Goal: Obtain resource: Obtain resource

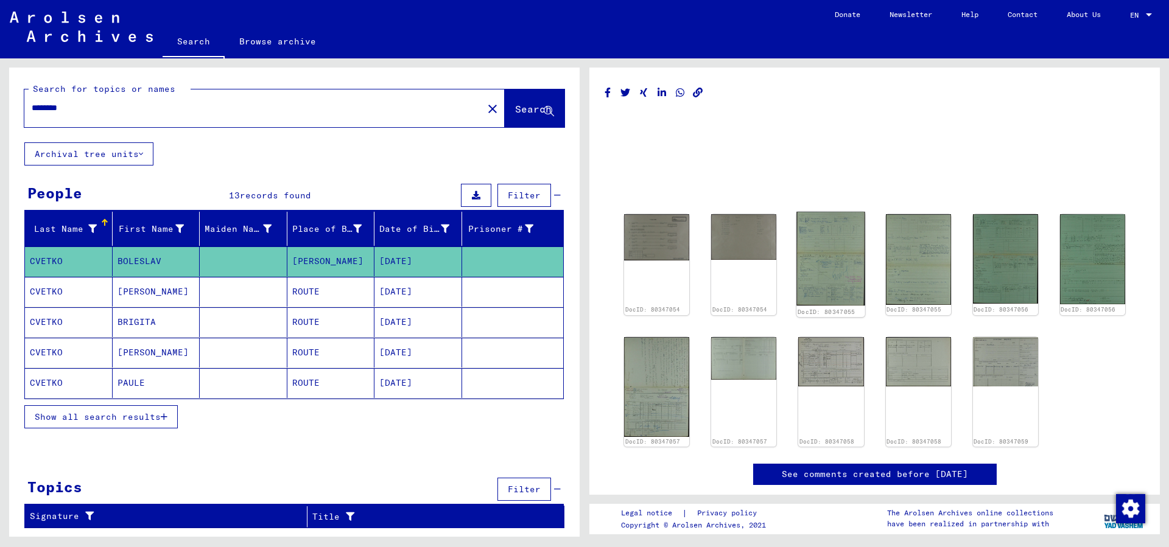
click at [848, 294] on img at bounding box center [831, 259] width 69 height 94
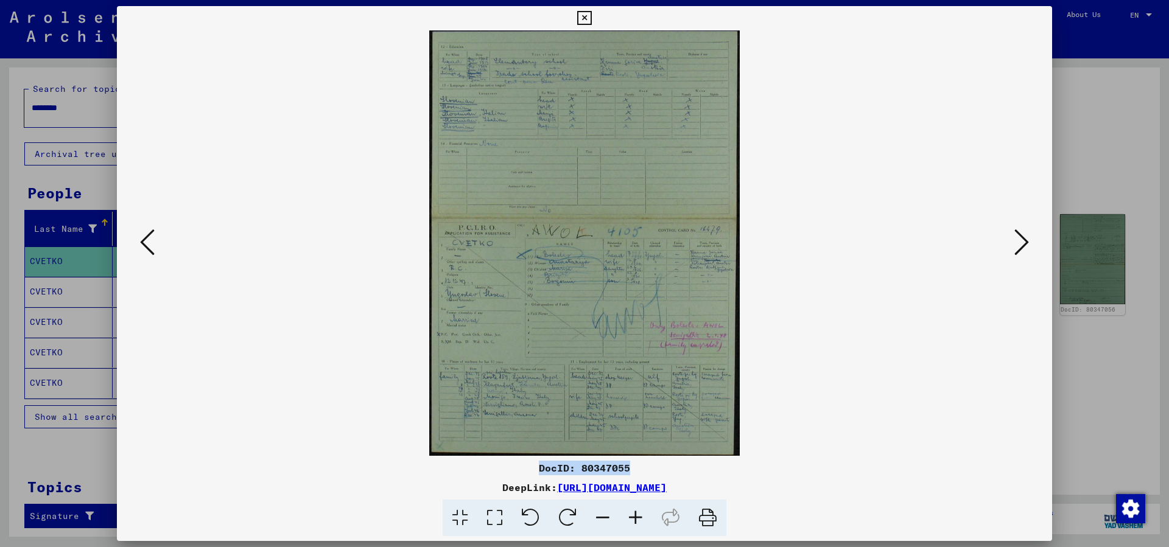
drag, startPoint x: 636, startPoint y: 466, endPoint x: 538, endPoint y: 467, distance: 98.6
click at [538, 467] on div "DocID: 80347055" at bounding box center [584, 468] width 935 height 15
copy div "DocID: 80347055"
click at [857, 225] on img at bounding box center [584, 243] width 852 height 426
click at [1034, 234] on div at bounding box center [584, 243] width 935 height 426
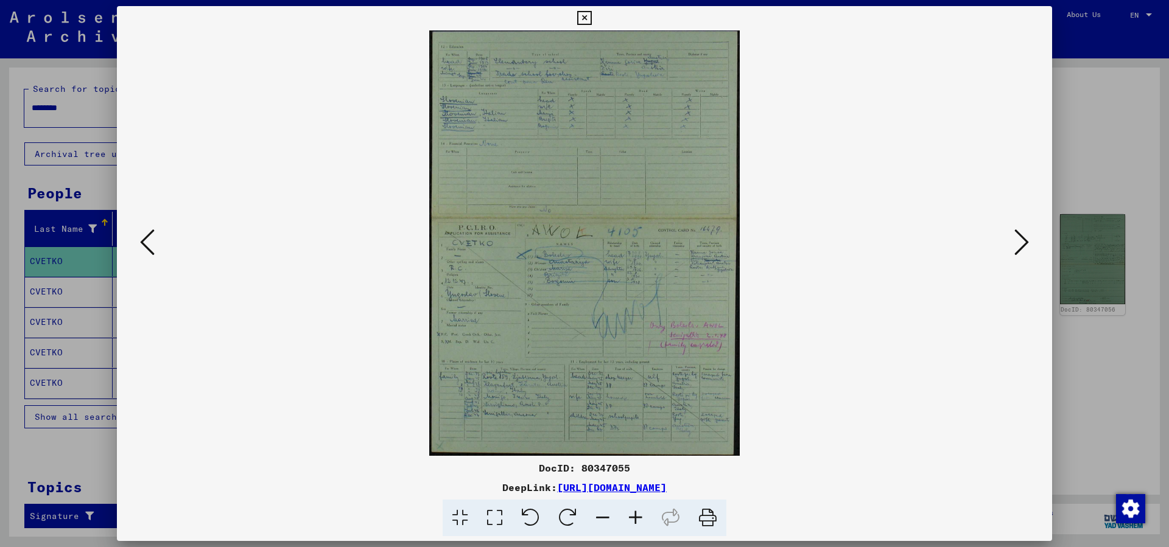
click at [1026, 239] on icon at bounding box center [1021, 242] width 15 height 29
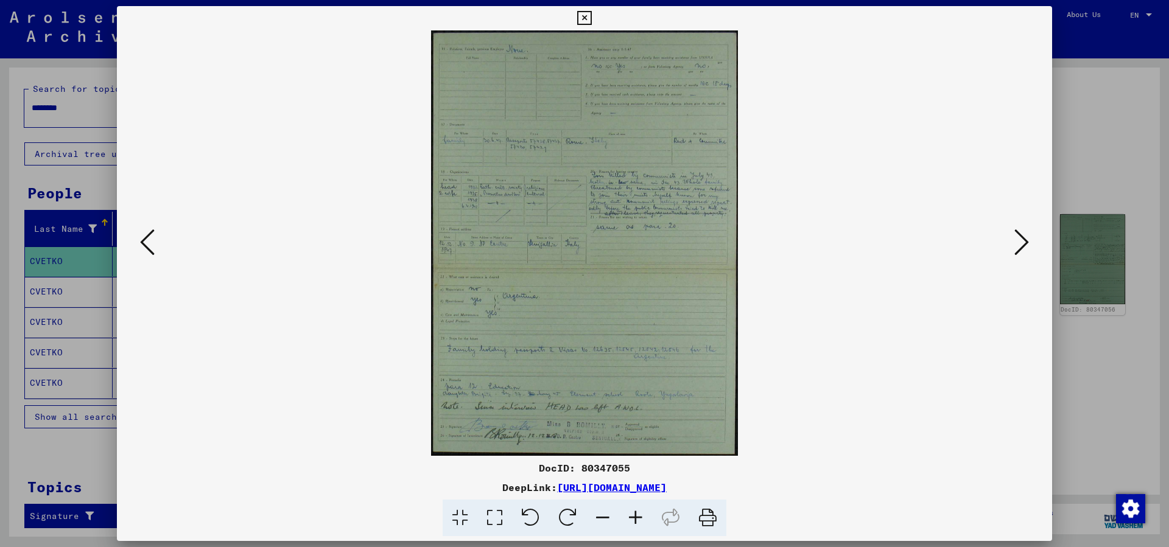
click at [595, 10] on button at bounding box center [584, 18] width 21 height 24
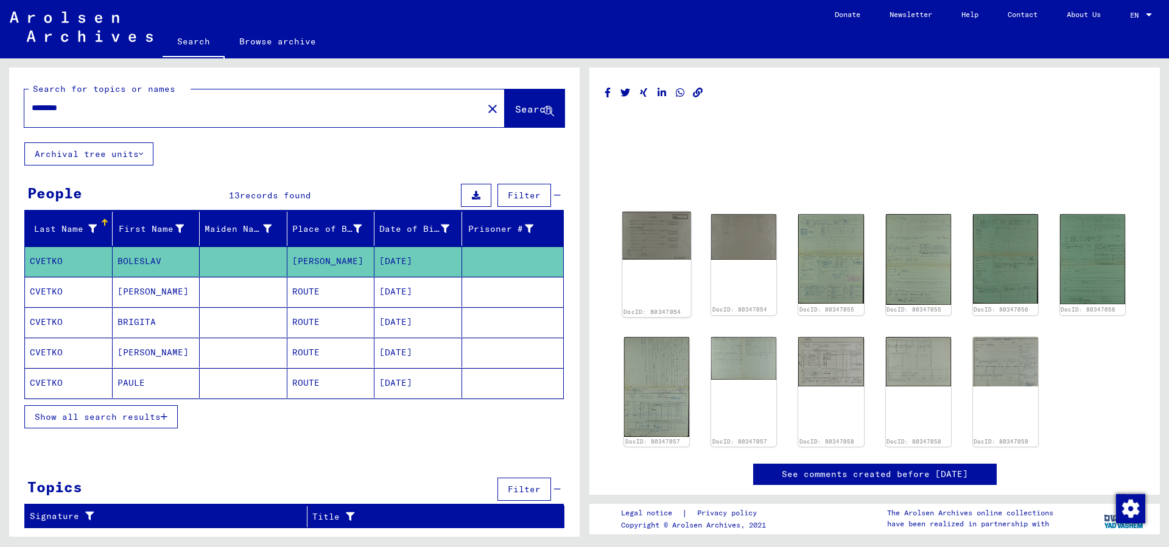
click at [652, 249] on img at bounding box center [656, 236] width 69 height 48
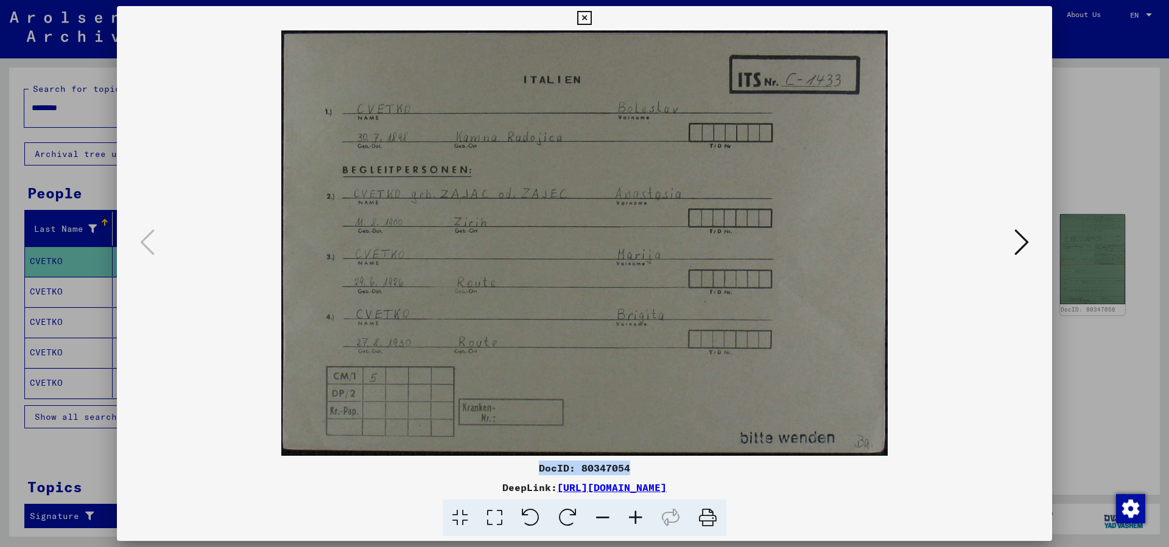
drag, startPoint x: 644, startPoint y: 472, endPoint x: 540, endPoint y: 478, distance: 103.7
click at [535, 478] on div "DocID: 80347054 DeepLink: [URL][DOMAIN_NAME]" at bounding box center [584, 499] width 935 height 76
click at [646, 471] on div "DocID: 80347054" at bounding box center [584, 468] width 935 height 15
drag, startPoint x: 635, startPoint y: 461, endPoint x: 534, endPoint y: 472, distance: 101.7
click at [534, 472] on div "DocID: 80347054" at bounding box center [584, 468] width 935 height 15
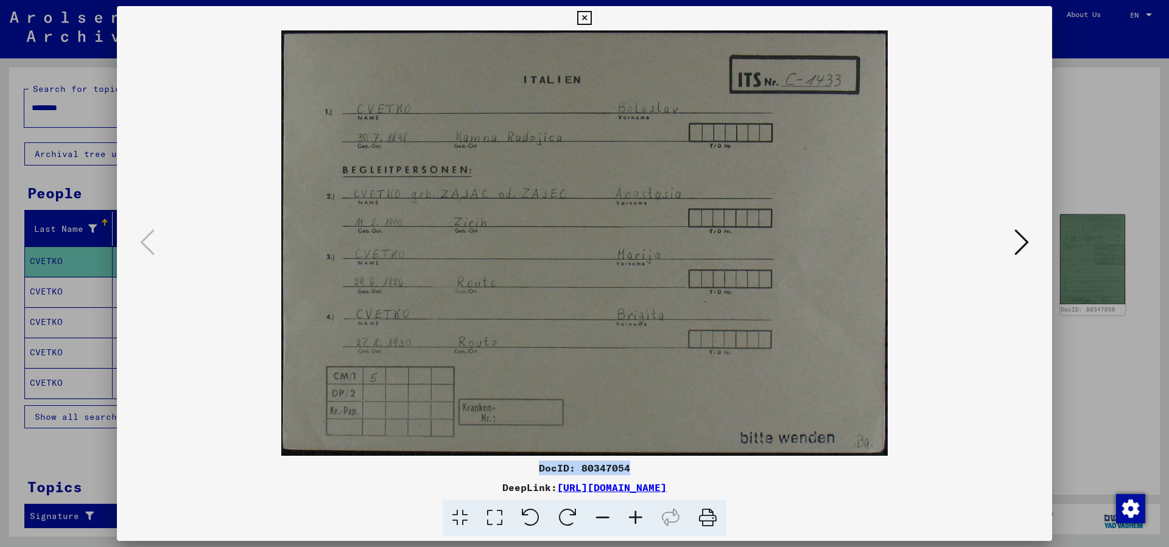
copy div "DocID: 80347054"
click at [1030, 241] on button at bounding box center [1022, 243] width 22 height 35
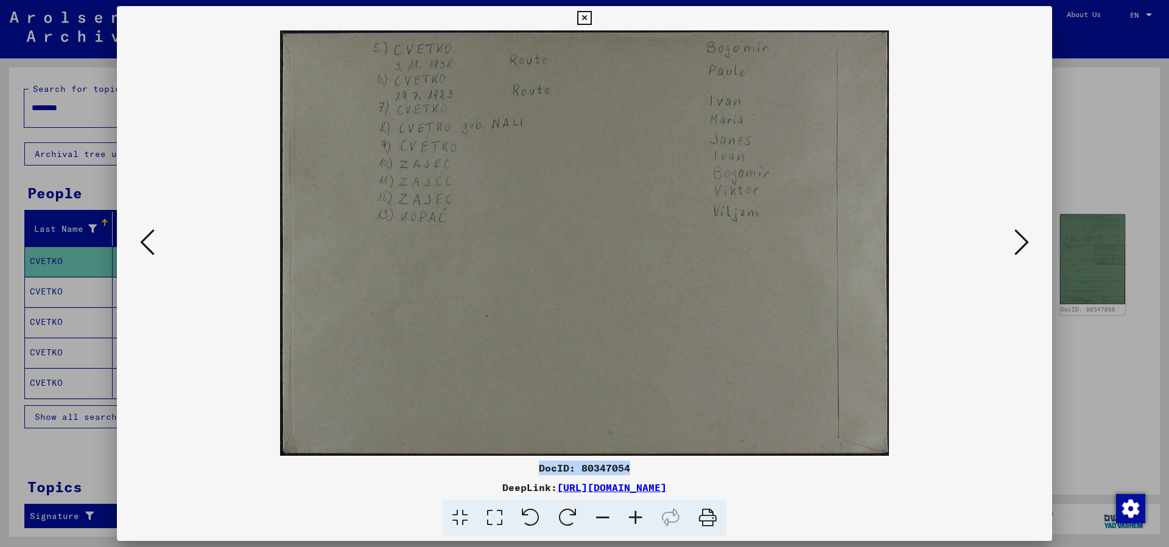
click at [591, 13] on icon at bounding box center [584, 18] width 14 height 15
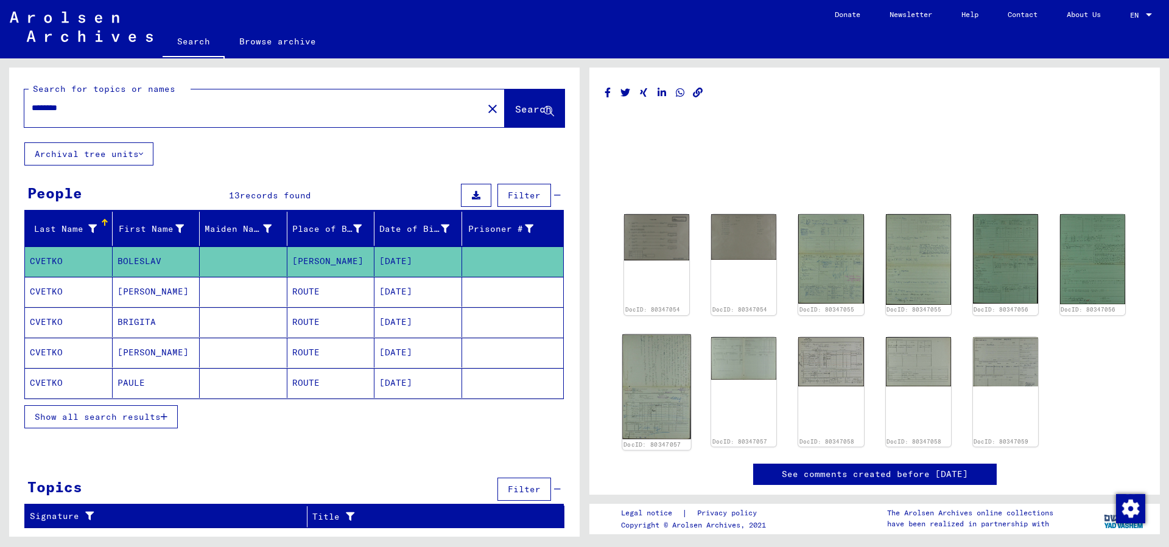
click at [678, 411] on img at bounding box center [656, 386] width 69 height 105
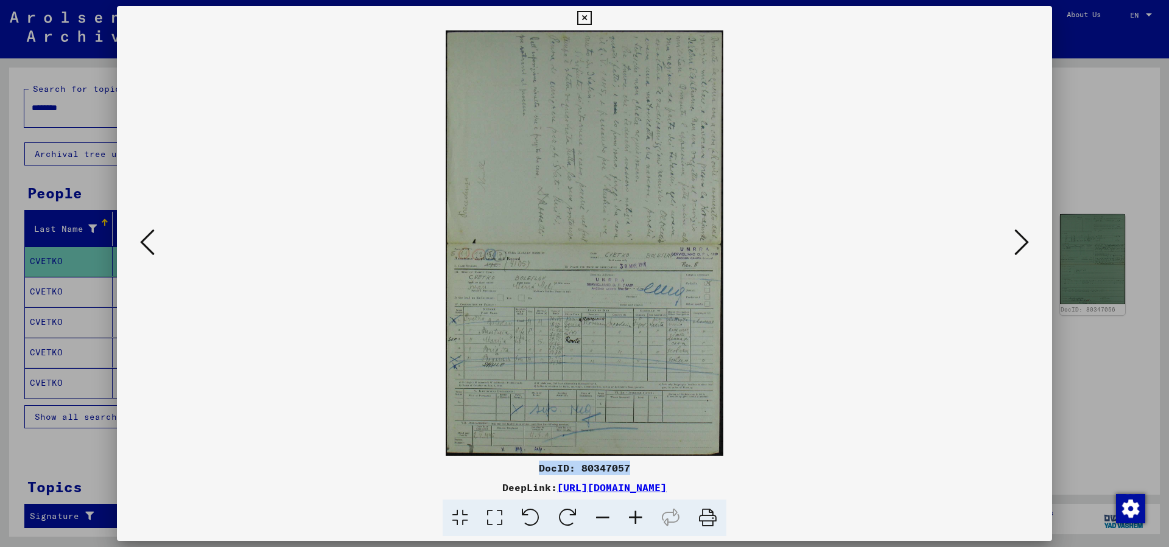
drag, startPoint x: 619, startPoint y: 471, endPoint x: 539, endPoint y: 471, distance: 80.4
click at [539, 471] on div "DocID: 80347057" at bounding box center [584, 468] width 935 height 15
copy div "DocID: 80347057"
click at [1015, 249] on button at bounding box center [1022, 243] width 22 height 35
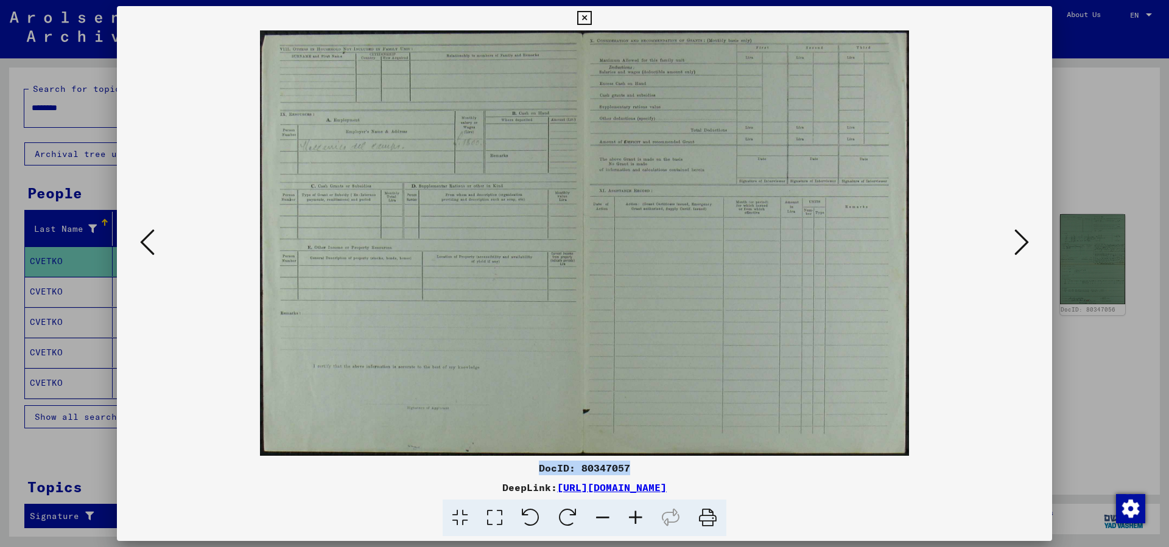
click at [591, 16] on icon at bounding box center [584, 18] width 14 height 15
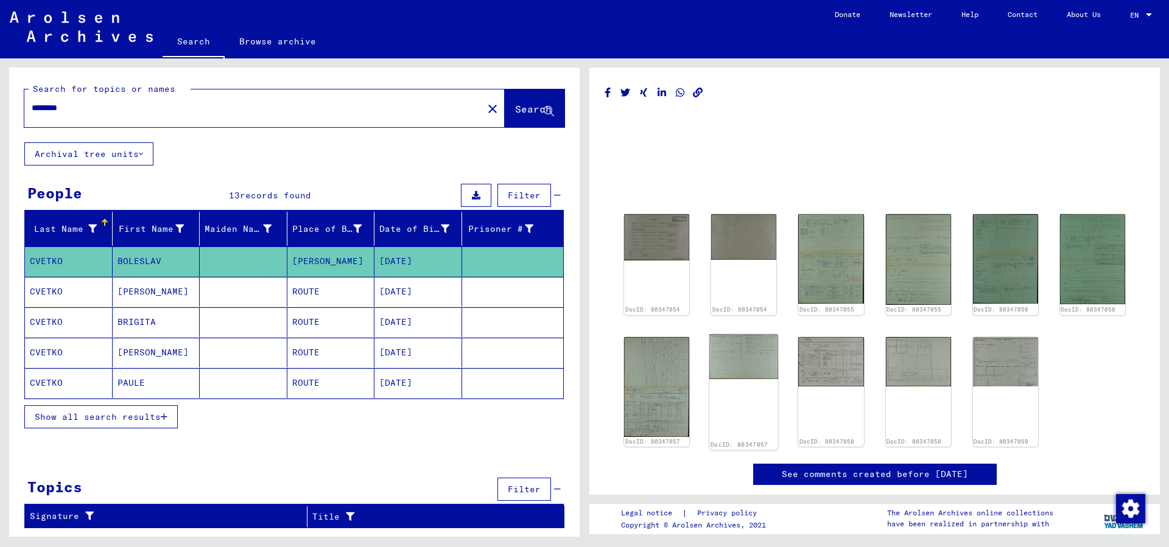
click at [757, 371] on img at bounding box center [743, 356] width 69 height 45
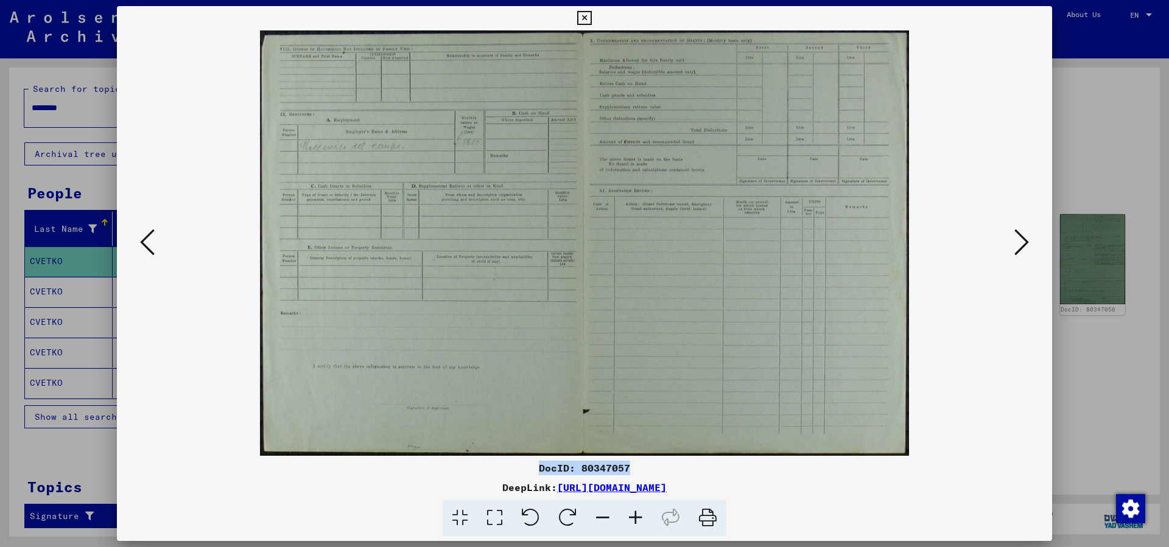
drag, startPoint x: 628, startPoint y: 468, endPoint x: 540, endPoint y: 473, distance: 87.8
click at [540, 473] on div "DocID: 80347057" at bounding box center [584, 468] width 935 height 15
copy div "DocID: 80347057"
click at [591, 16] on icon at bounding box center [584, 18] width 14 height 15
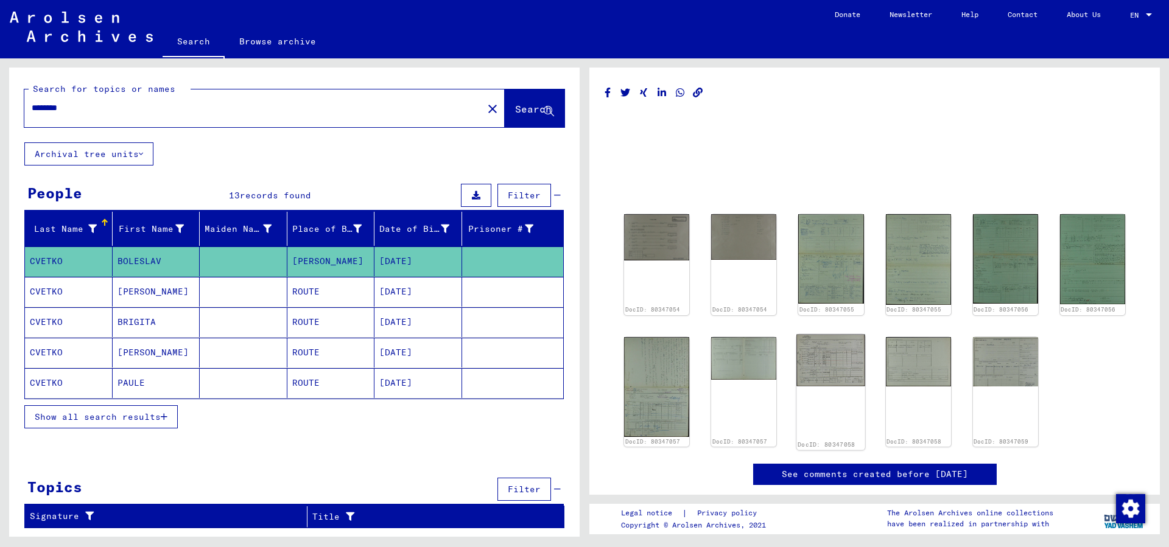
click at [819, 368] on img at bounding box center [831, 360] width 69 height 52
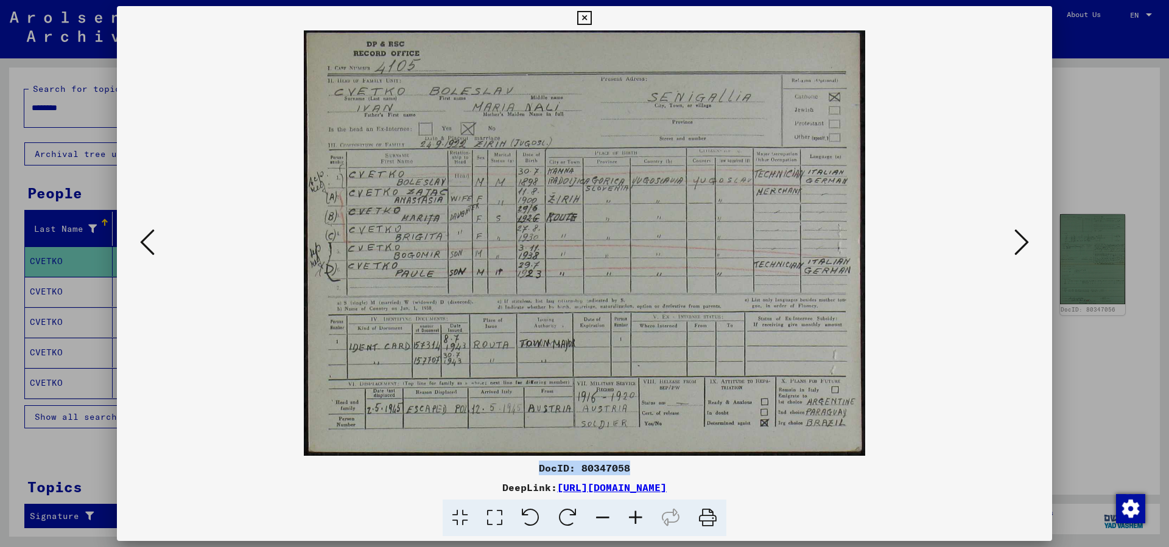
drag, startPoint x: 640, startPoint y: 473, endPoint x: 536, endPoint y: 473, distance: 103.5
click at [536, 473] on div "DocID: 80347058" at bounding box center [584, 468] width 935 height 15
copy div "DocID: 80347058"
click at [1022, 245] on icon at bounding box center [1021, 242] width 15 height 29
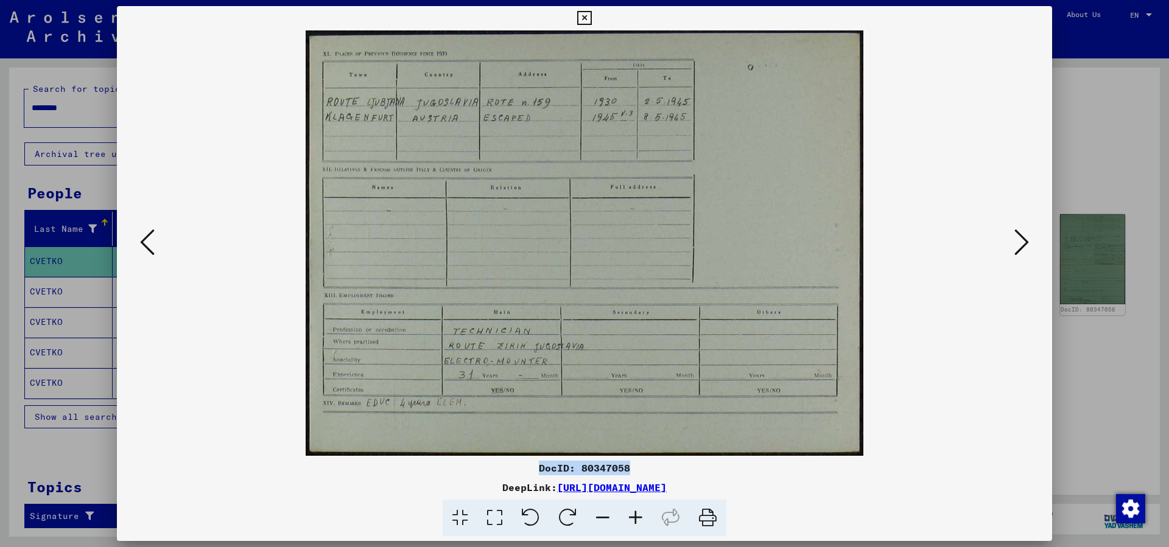
click at [1027, 245] on icon at bounding box center [1021, 242] width 15 height 29
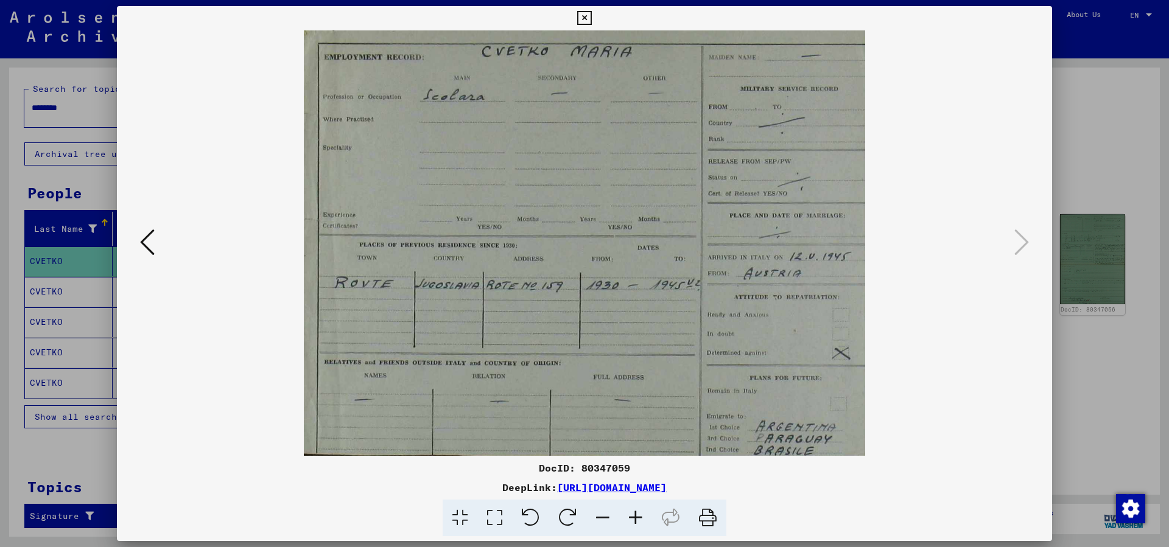
click at [143, 244] on icon at bounding box center [147, 242] width 15 height 29
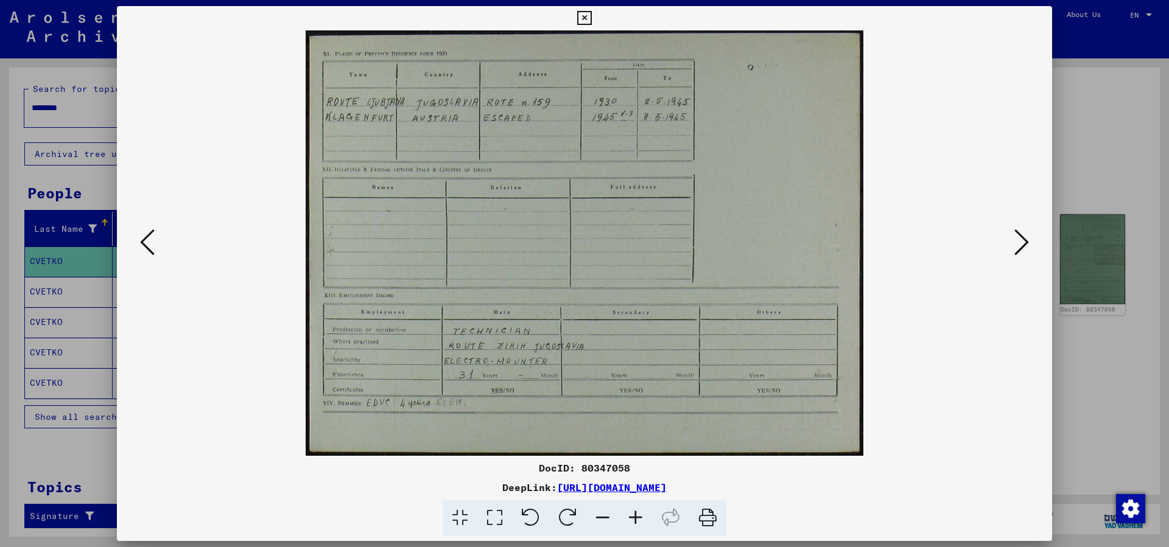
click at [146, 245] on icon at bounding box center [147, 242] width 15 height 29
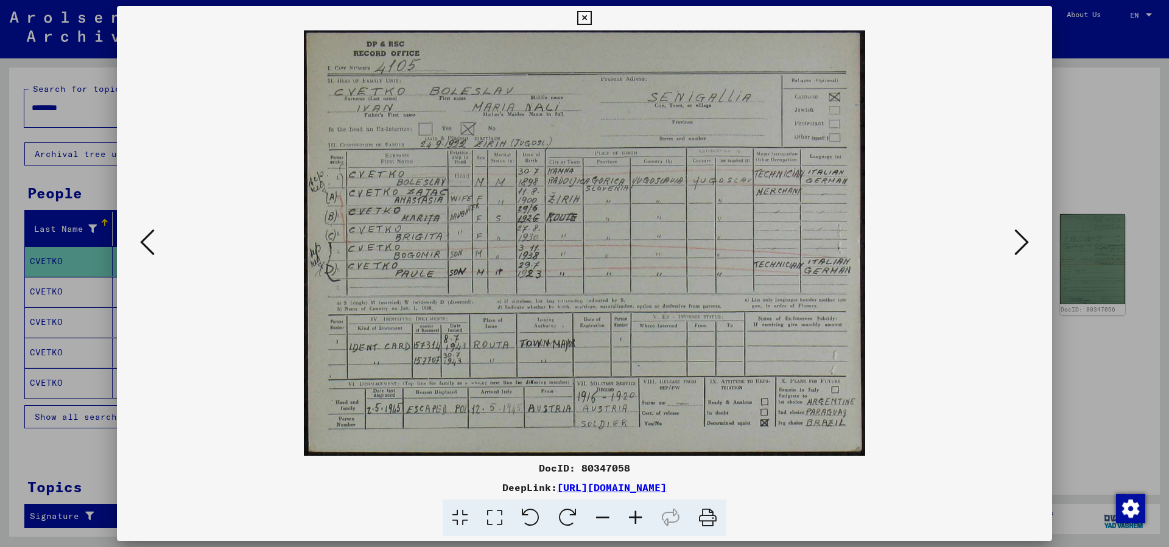
click at [1025, 241] on icon at bounding box center [1021, 242] width 15 height 29
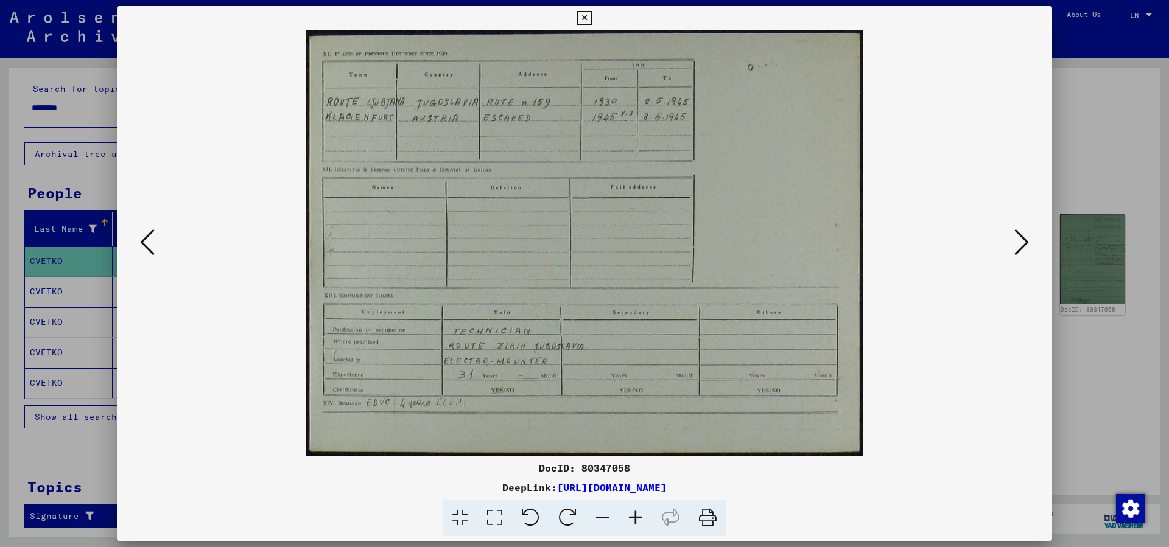
click at [1025, 241] on icon at bounding box center [1021, 242] width 15 height 29
